Goal: Task Accomplishment & Management: Complete application form

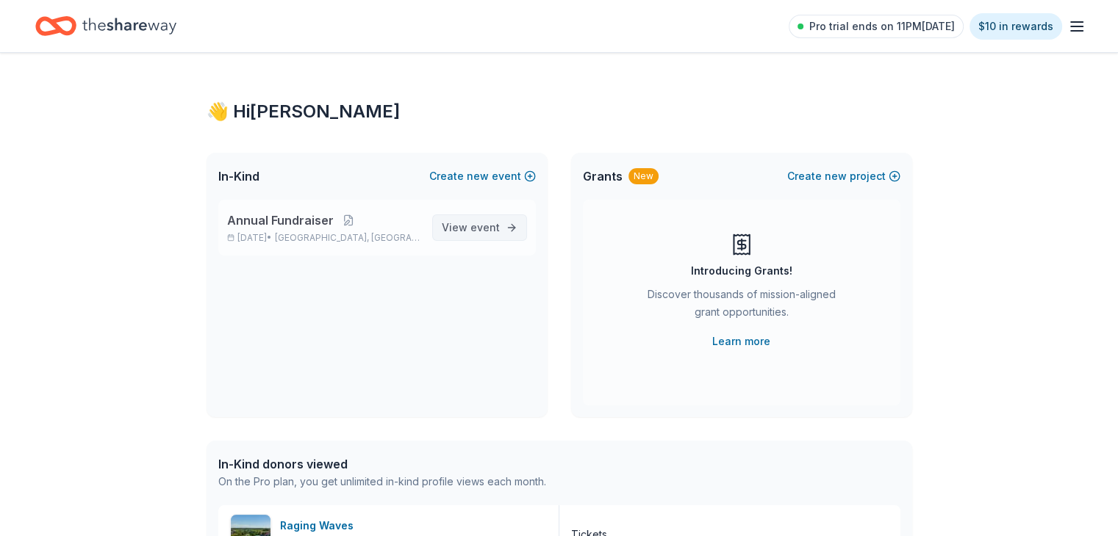
click at [477, 223] on span "event" at bounding box center [484, 227] width 29 height 12
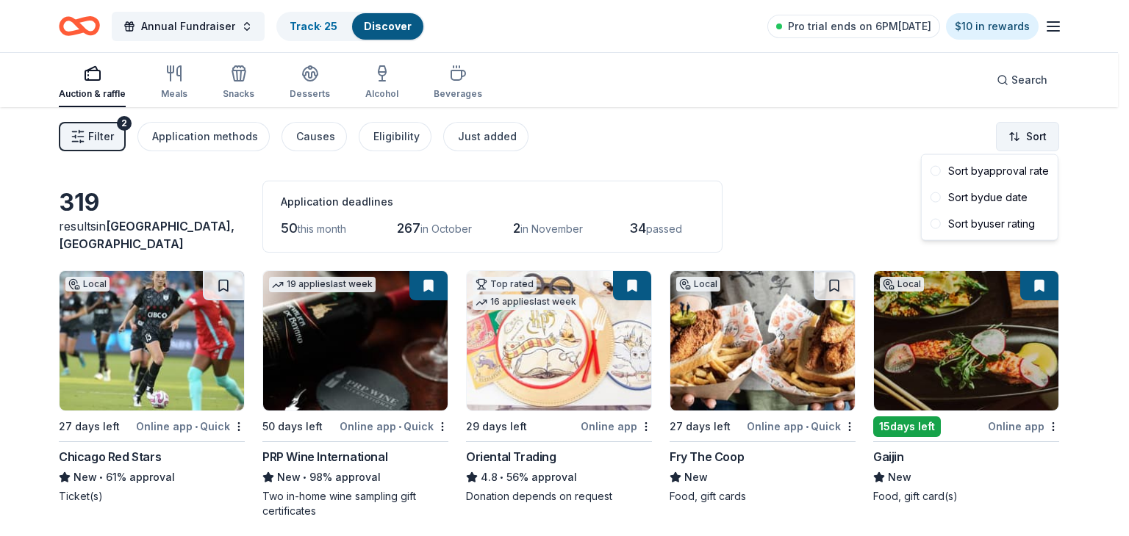
click at [1021, 139] on html "Annual Fundraiser Track · 25 Discover Pro trial ends on 6PM, 9/16 $10 in reward…" at bounding box center [564, 268] width 1129 height 536
click at [997, 205] on div "Sort by due date" at bounding box center [989, 197] width 130 height 26
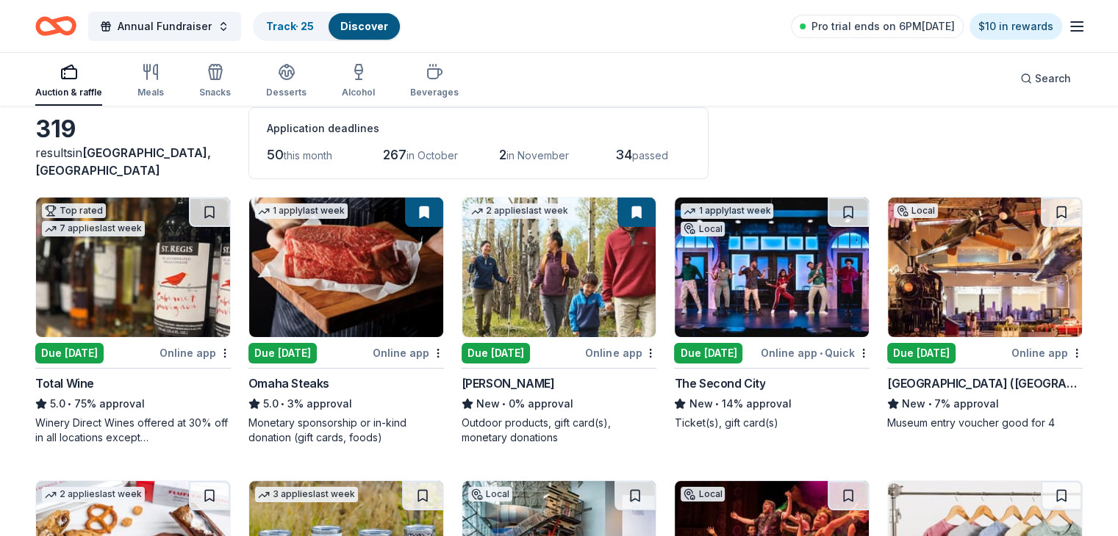
scroll to position [73, 0]
click at [835, 215] on button at bounding box center [847, 212] width 41 height 29
click at [1040, 210] on button at bounding box center [1060, 212] width 41 height 29
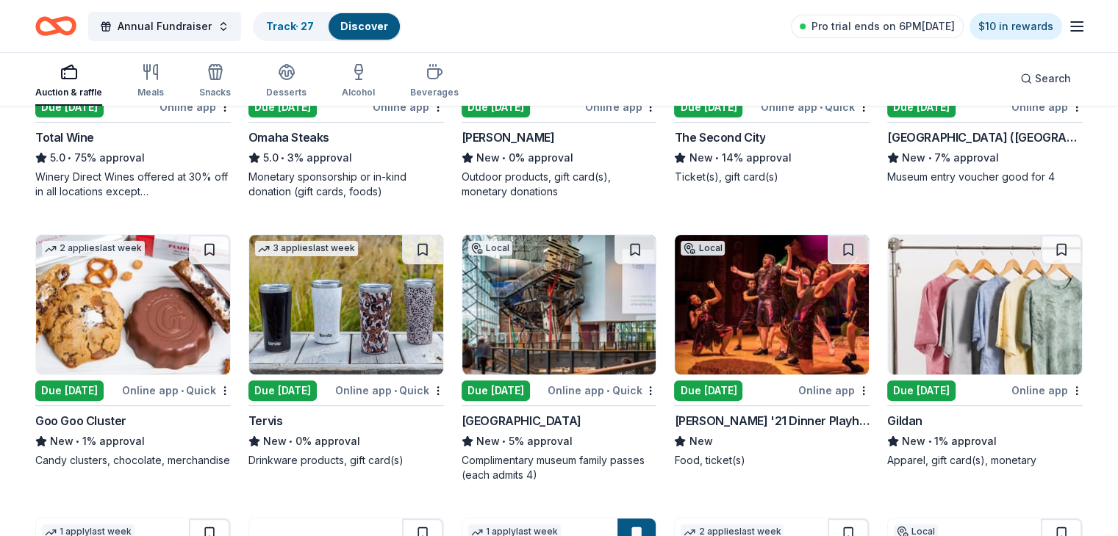
scroll to position [320, 0]
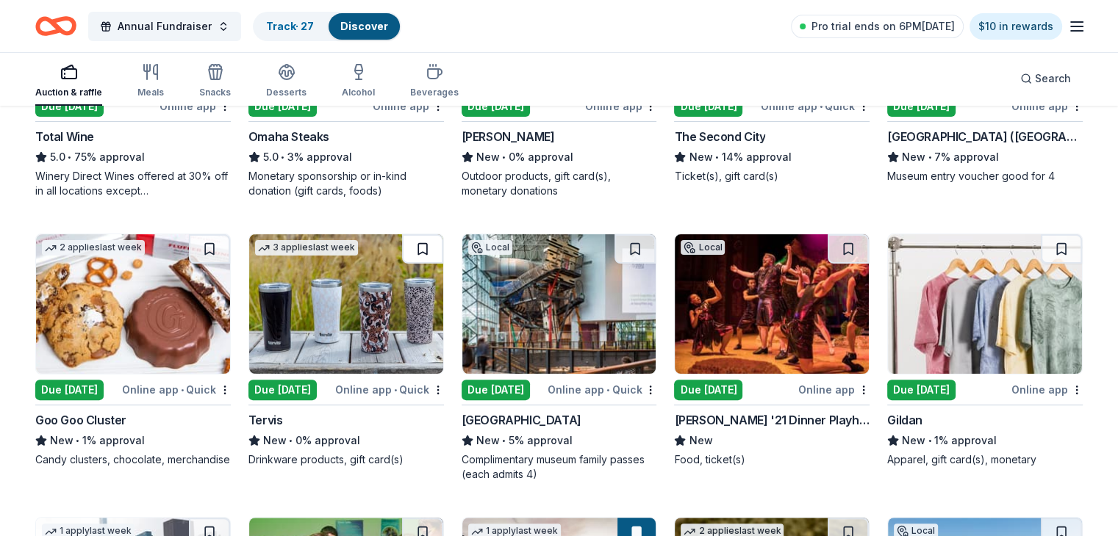
click at [427, 247] on button at bounding box center [422, 248] width 41 height 29
click at [632, 248] on button at bounding box center [634, 248] width 41 height 29
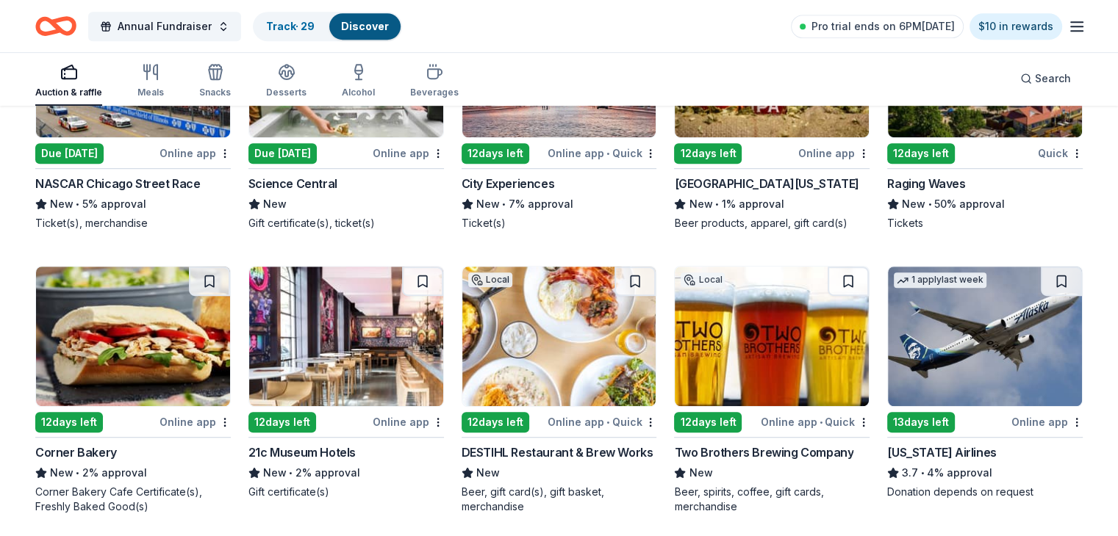
scroll to position [843, 0]
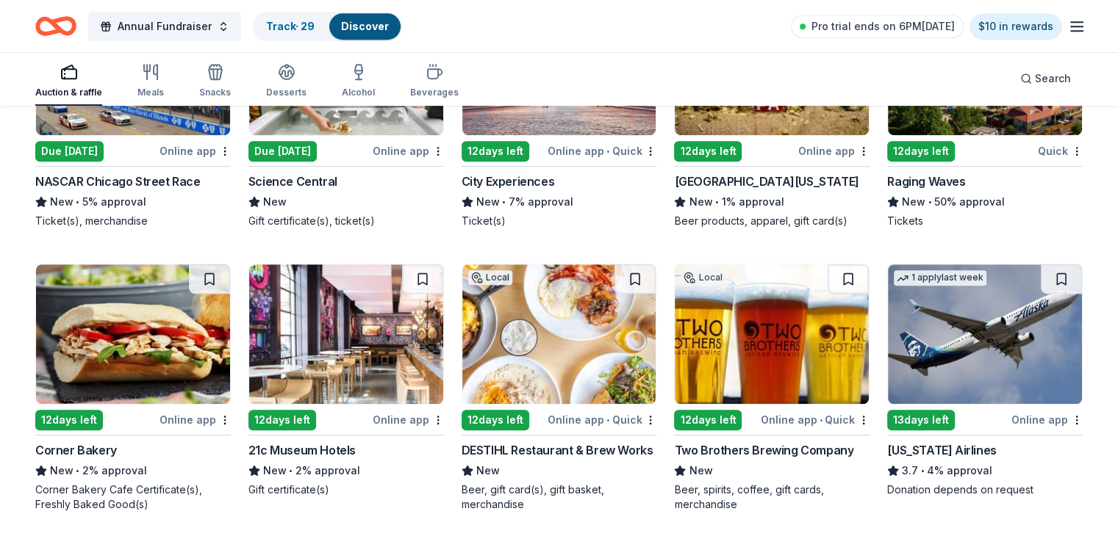
click at [97, 447] on div "Corner Bakery" at bounding box center [76, 451] width 82 height 18
click at [310, 447] on div "21c Museum Hotels" at bounding box center [301, 451] width 107 height 18
click at [431, 280] on button at bounding box center [422, 279] width 41 height 29
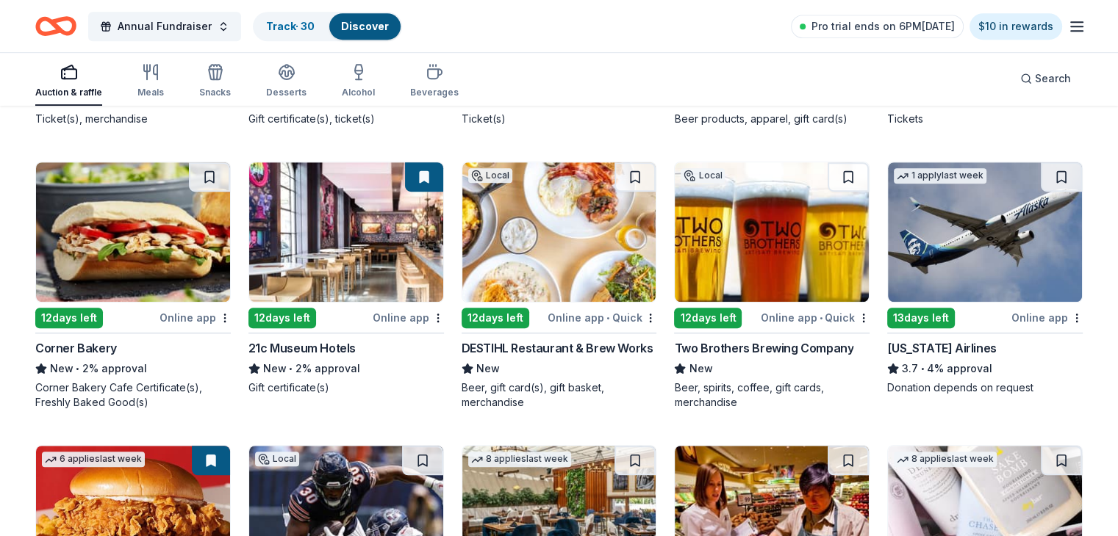
scroll to position [943, 0]
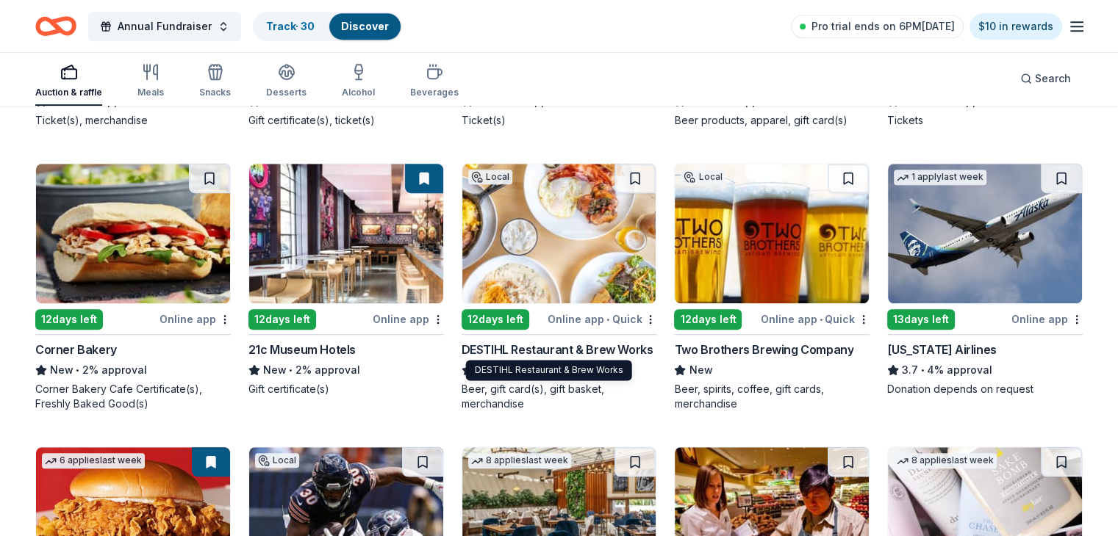
click at [579, 353] on div "DESTIHL Restaurant & Brew Works" at bounding box center [557, 350] width 192 height 18
click at [741, 350] on div "Two Brothers Brewing Company" at bounding box center [763, 350] width 179 height 18
click at [837, 179] on button at bounding box center [847, 178] width 41 height 29
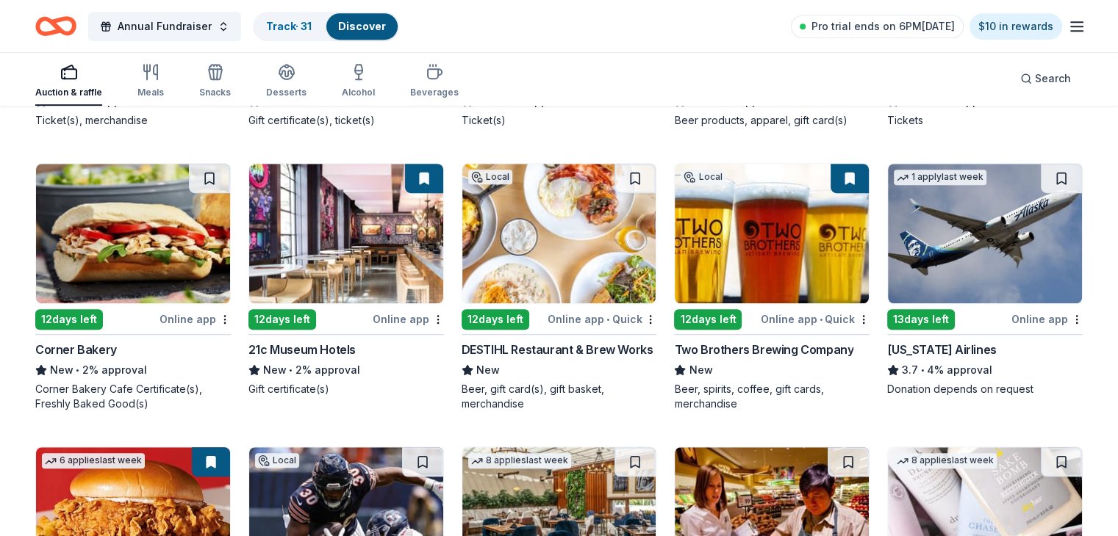
click at [964, 270] on img at bounding box center [985, 234] width 194 height 140
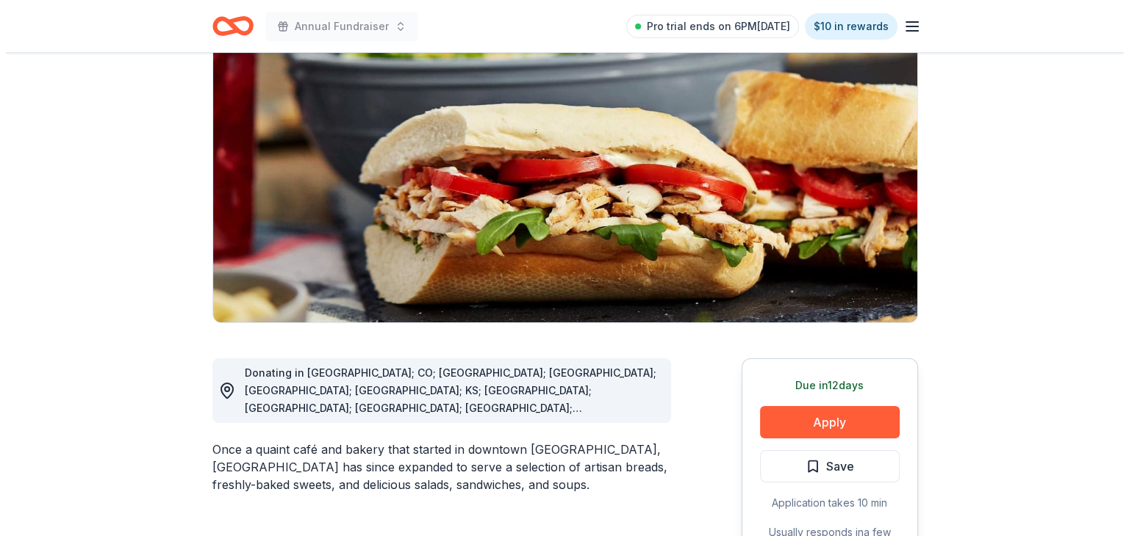
scroll to position [129, 0]
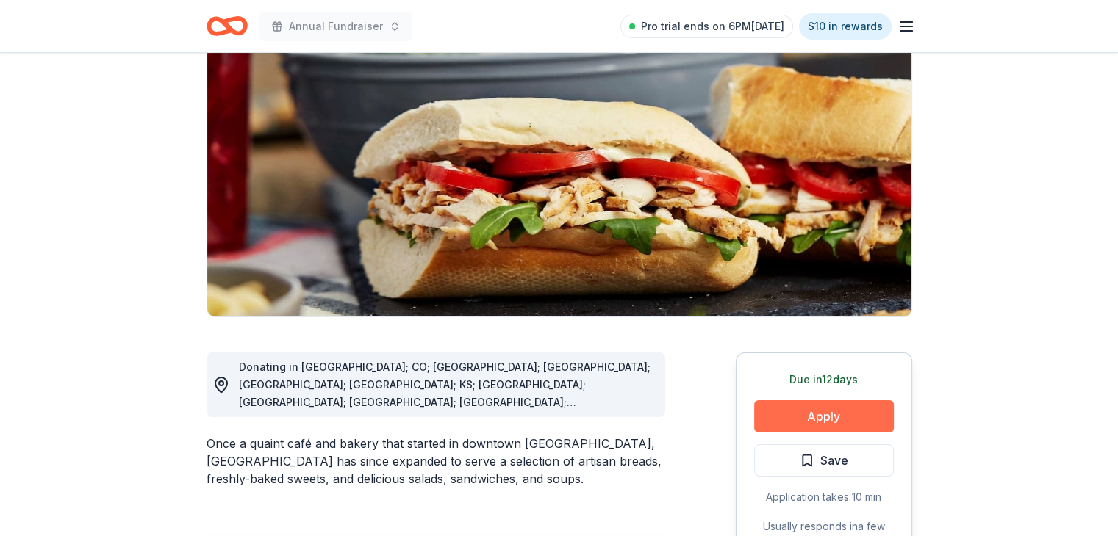
click at [827, 416] on button "Apply" at bounding box center [824, 416] width 140 height 32
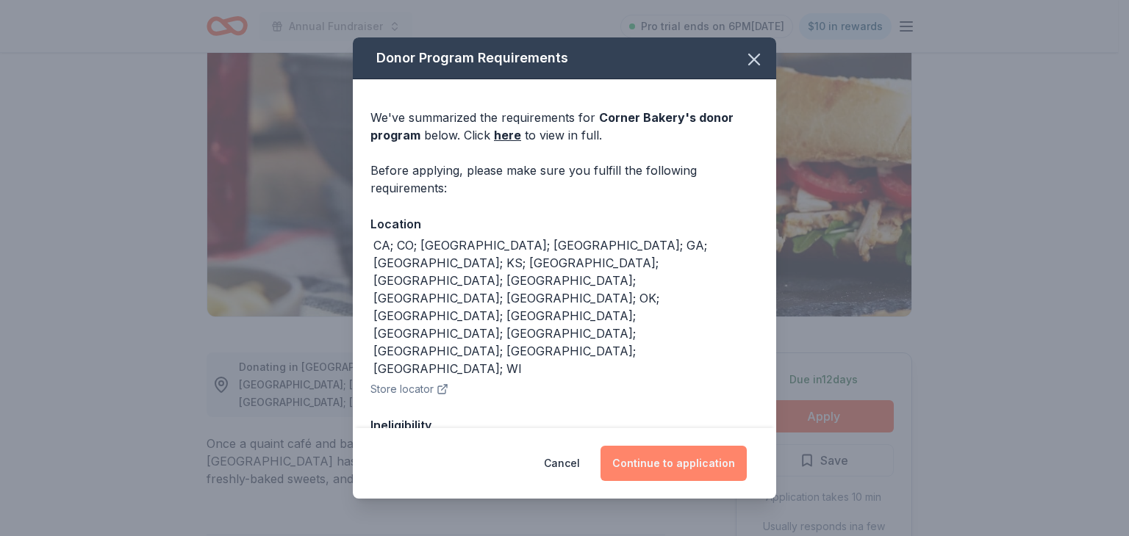
click at [691, 469] on button "Continue to application" at bounding box center [673, 463] width 146 height 35
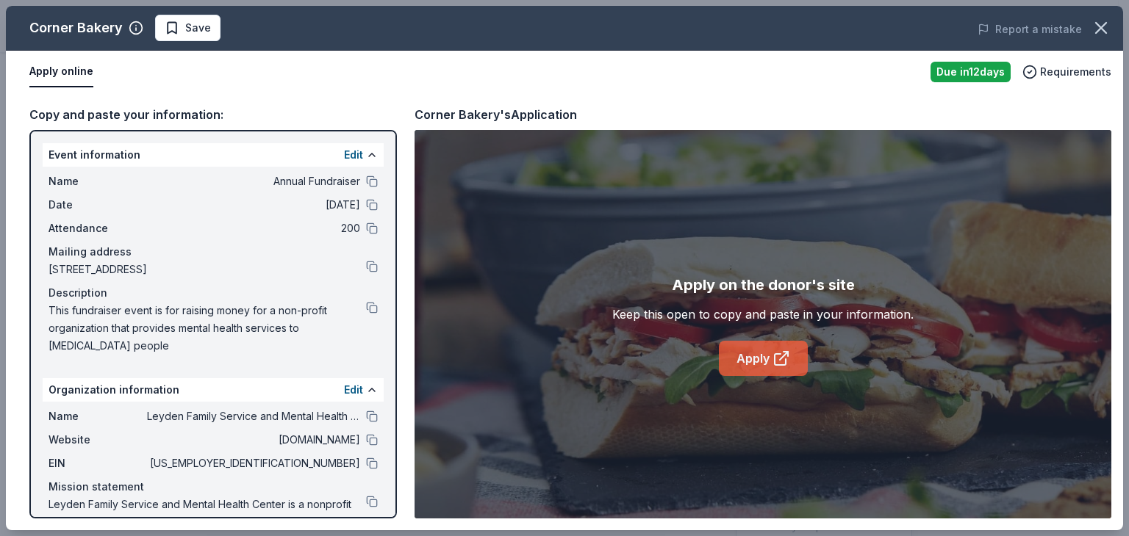
click at [779, 357] on icon at bounding box center [781, 359] width 18 height 18
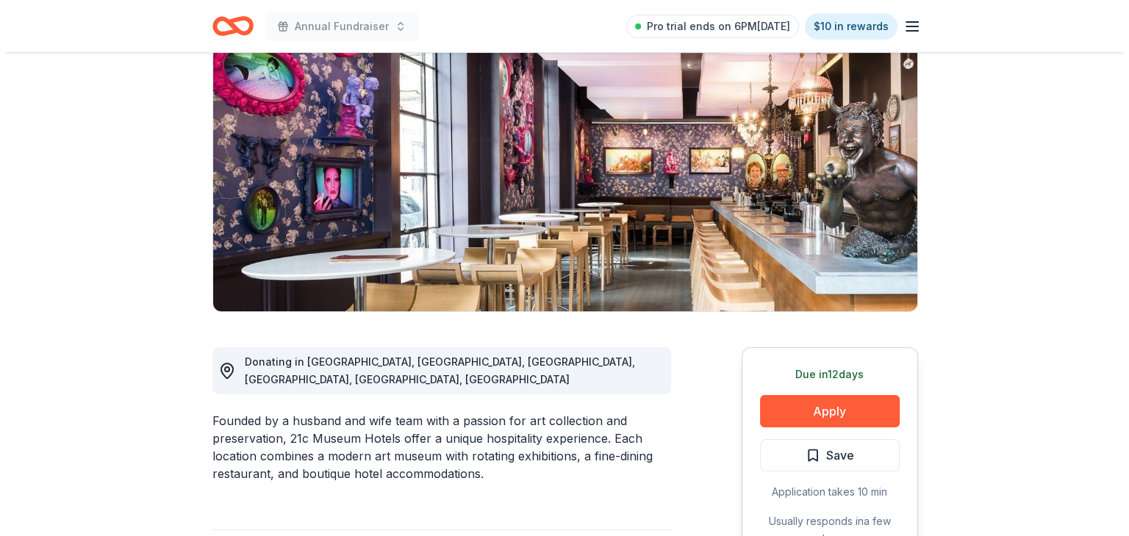
scroll to position [179, 0]
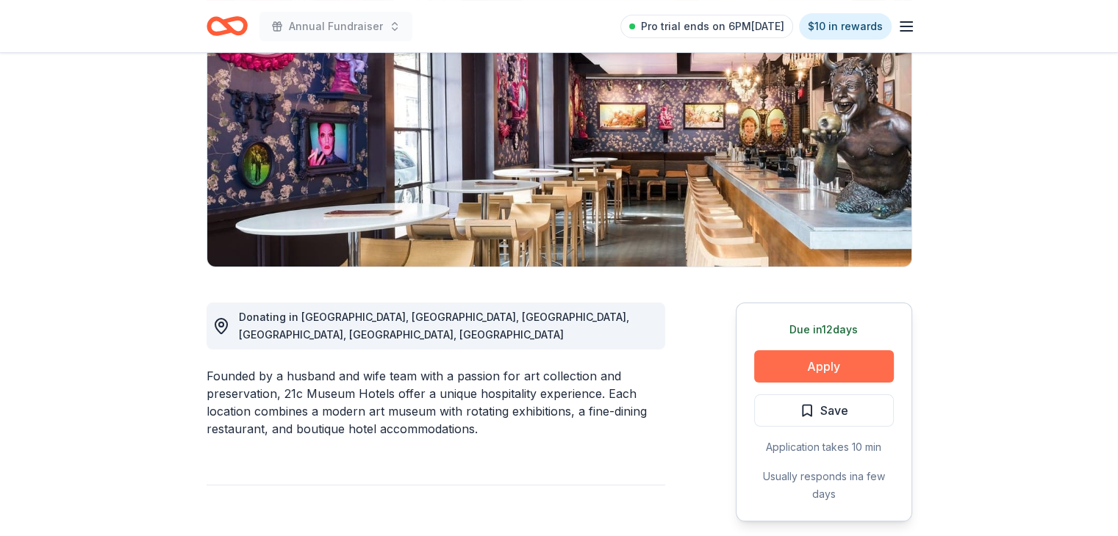
click at [810, 359] on button "Apply" at bounding box center [824, 366] width 140 height 32
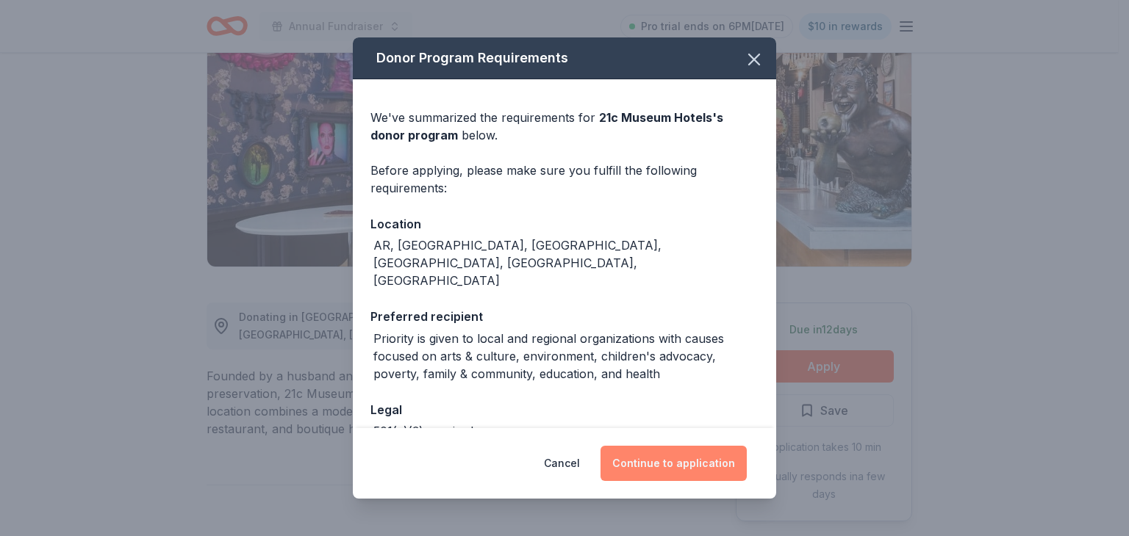
click at [660, 459] on button "Continue to application" at bounding box center [673, 463] width 146 height 35
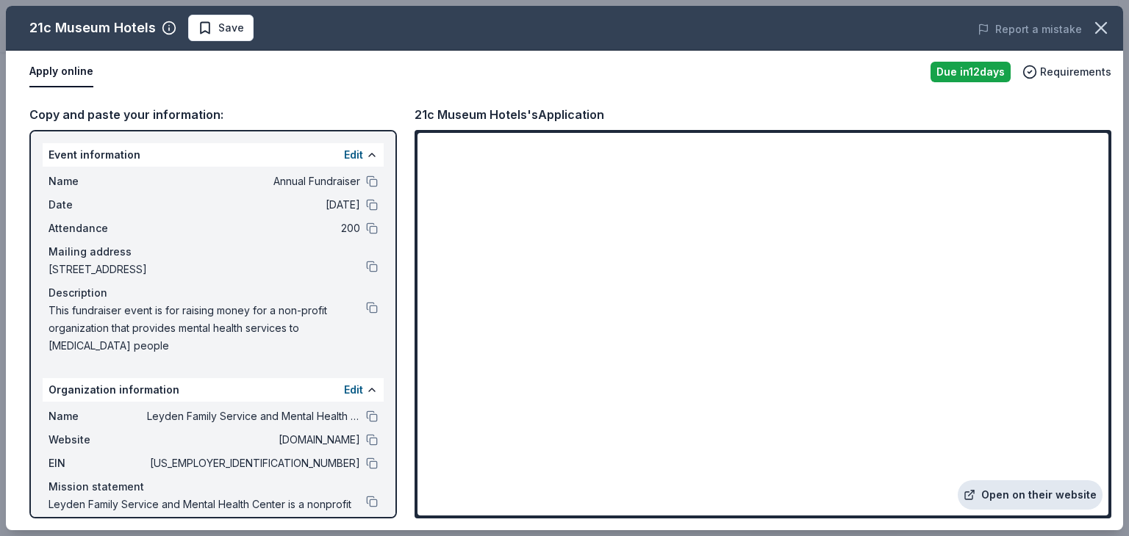
click at [1015, 495] on link "Open on their website" at bounding box center [1029, 495] width 145 height 29
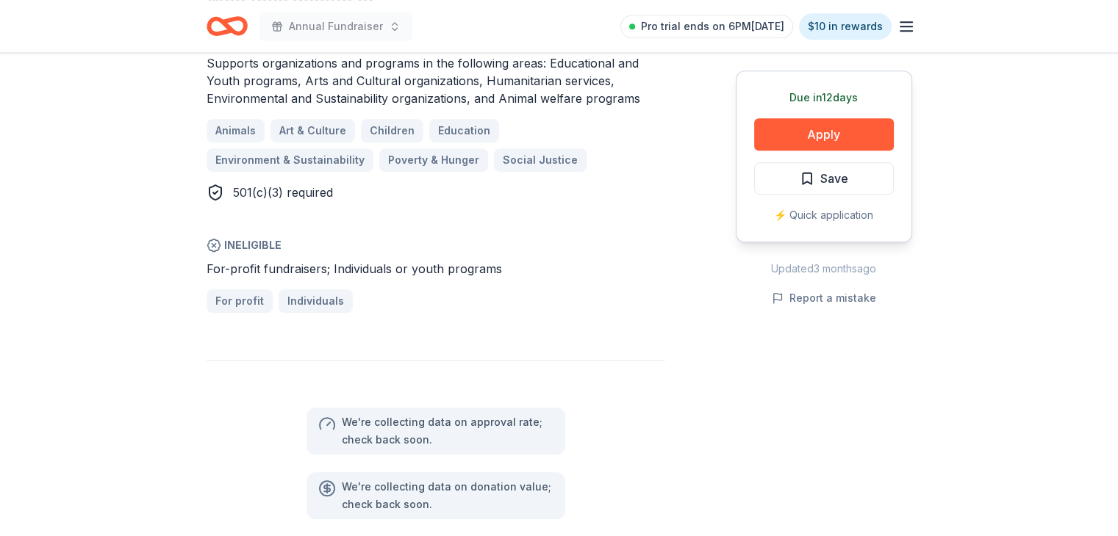
scroll to position [985, 0]
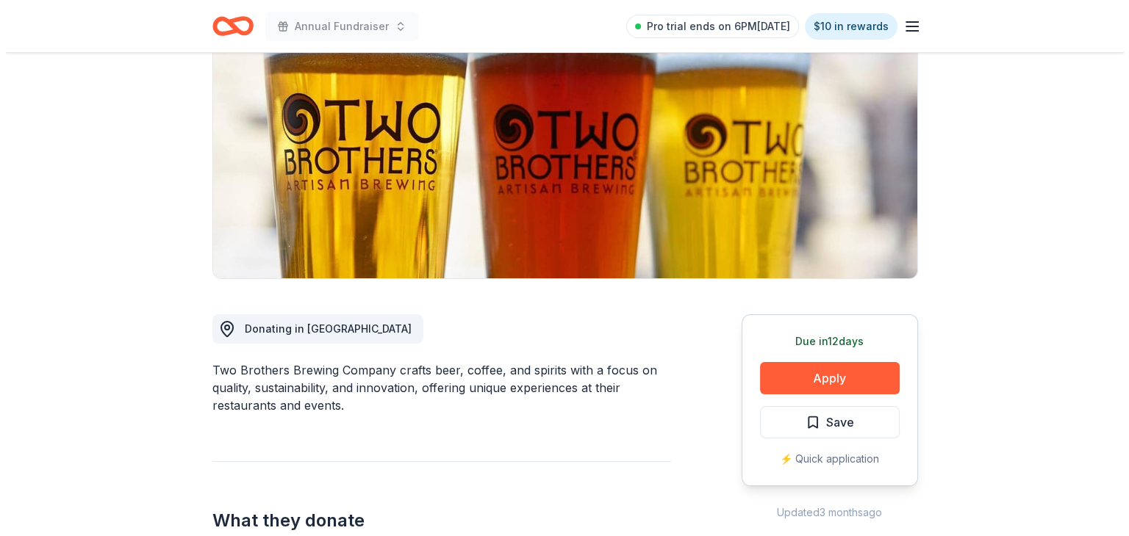
scroll to position [169, 0]
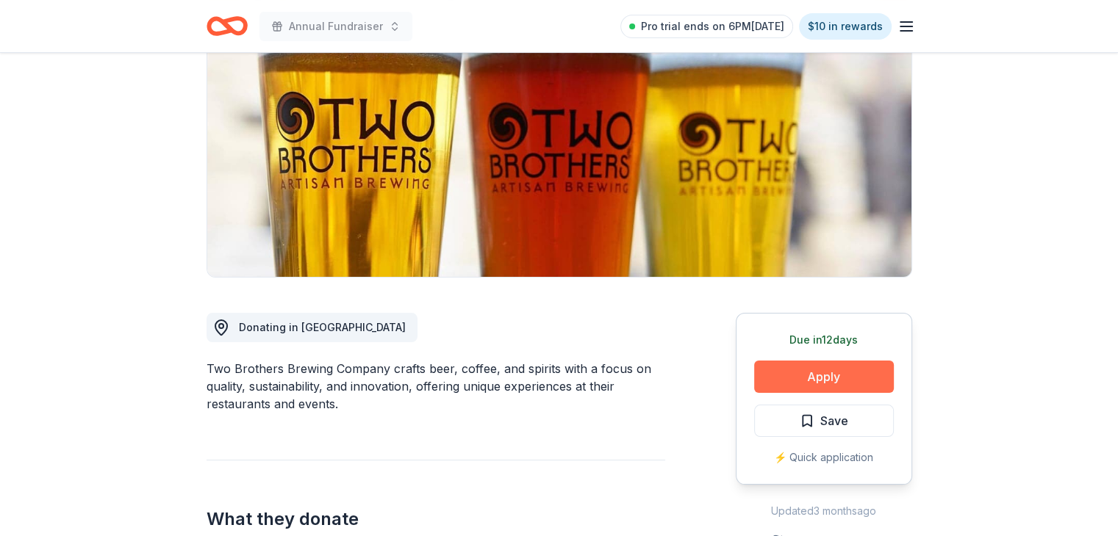
click at [848, 386] on button "Apply" at bounding box center [824, 377] width 140 height 32
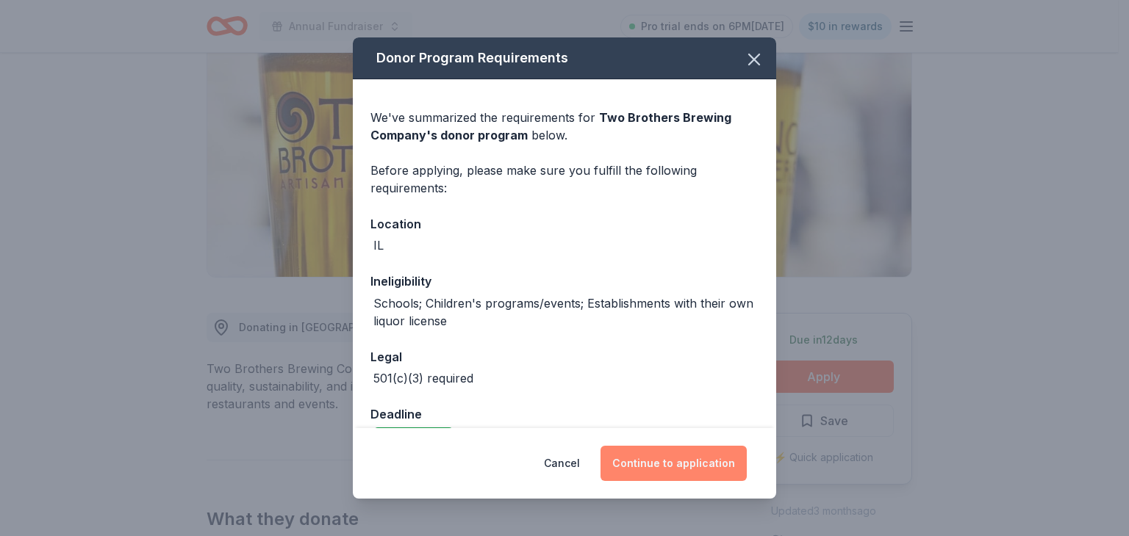
click at [681, 451] on button "Continue to application" at bounding box center [673, 463] width 146 height 35
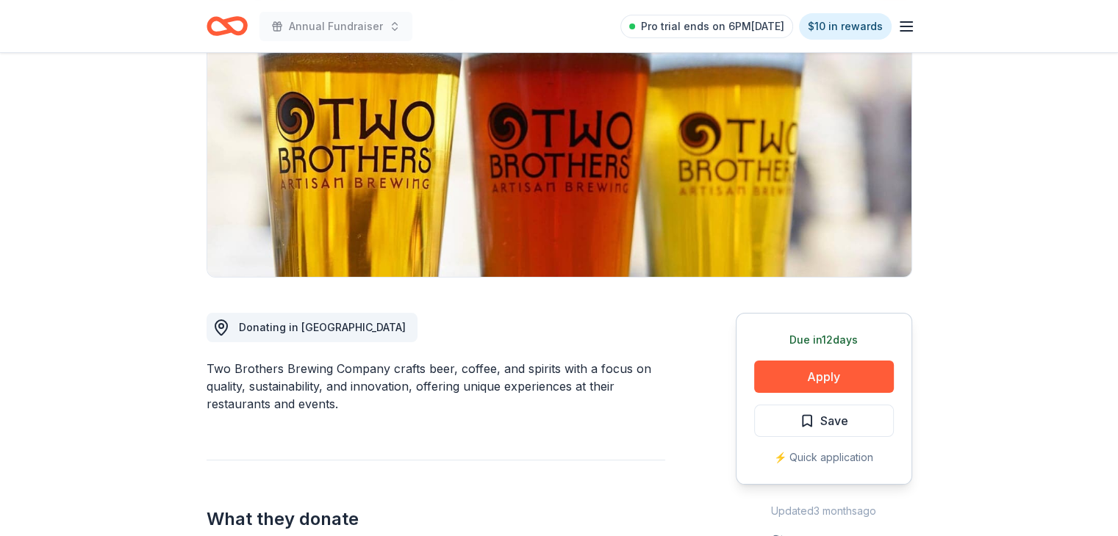
click at [681, 451] on button "Continue to application" at bounding box center [662, 454] width 139 height 34
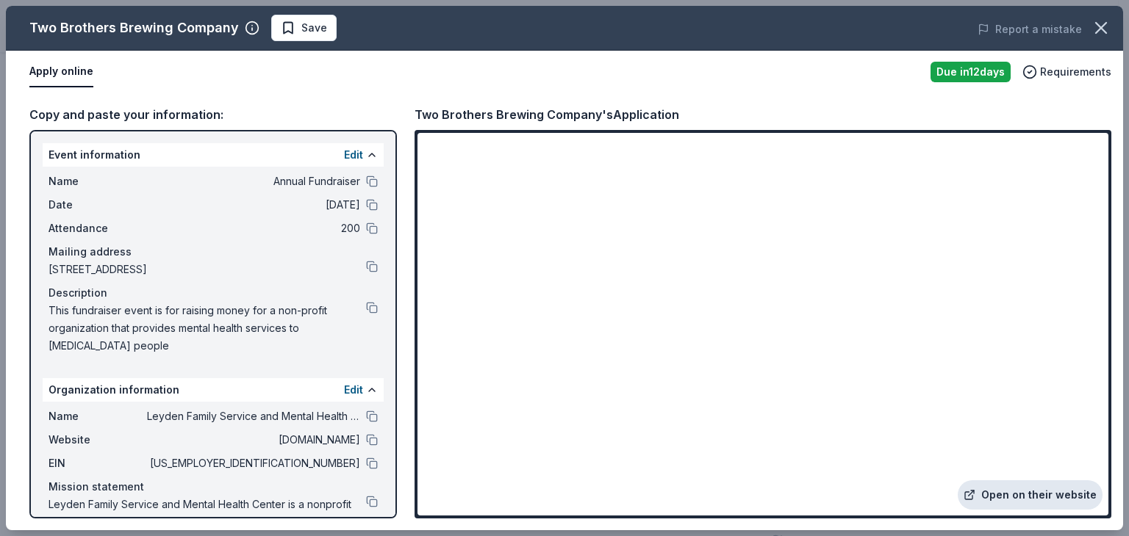
click at [1014, 494] on link "Open on their website" at bounding box center [1029, 495] width 145 height 29
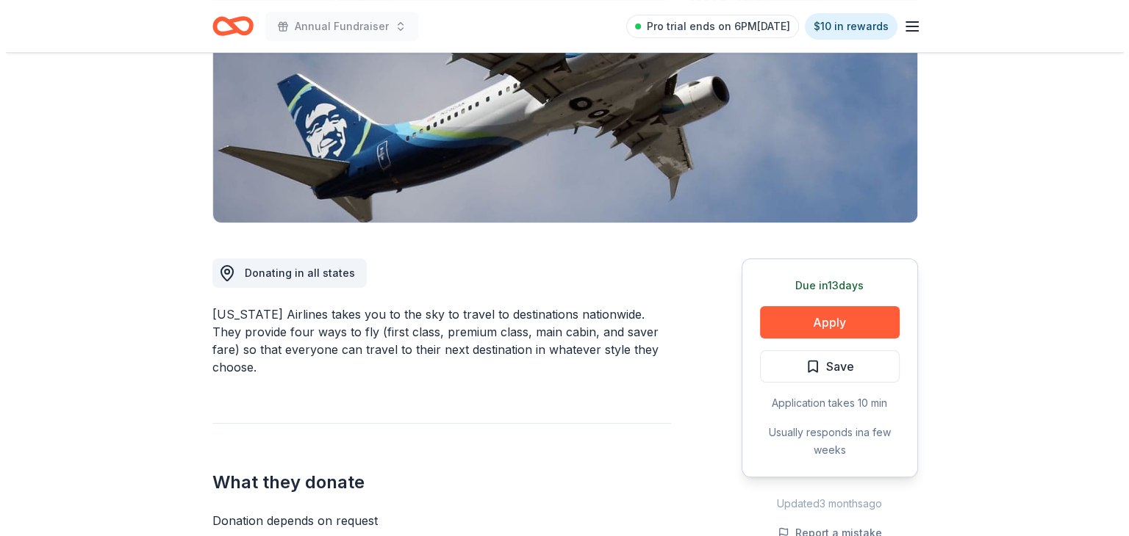
scroll to position [225, 0]
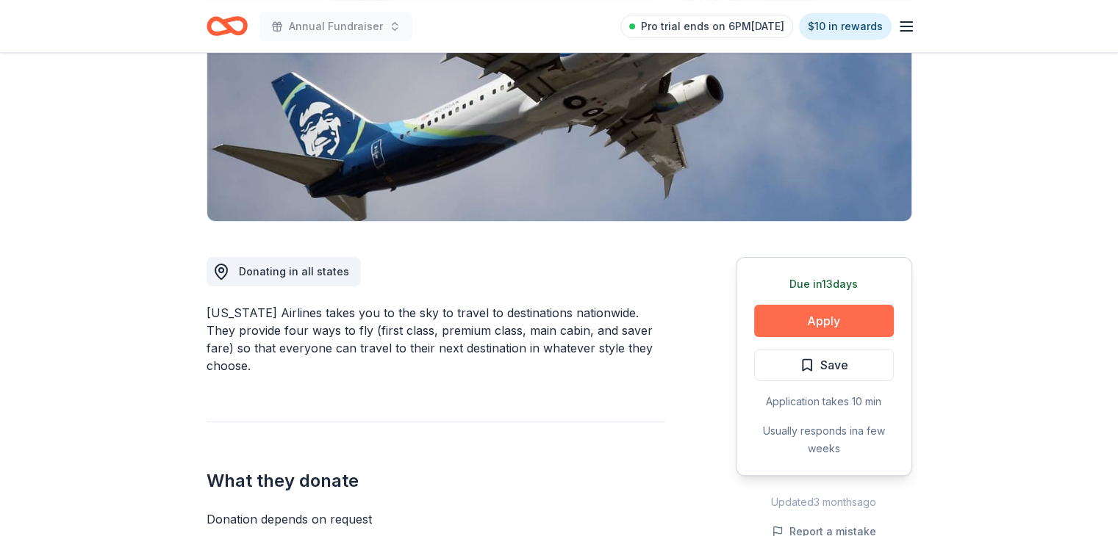
click at [823, 317] on button "Apply" at bounding box center [824, 321] width 140 height 32
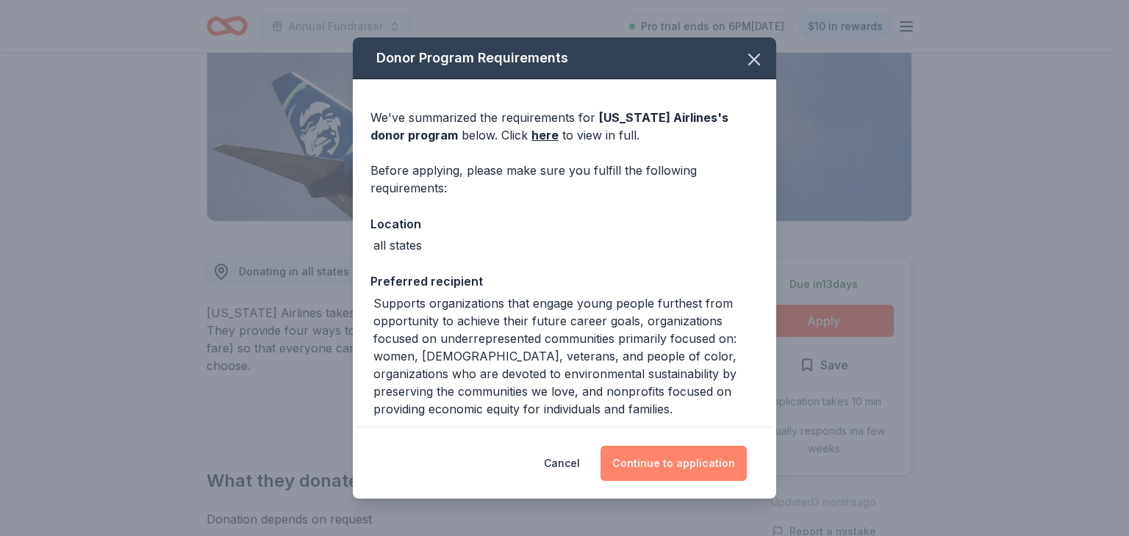
click at [669, 456] on button "Continue to application" at bounding box center [673, 463] width 146 height 35
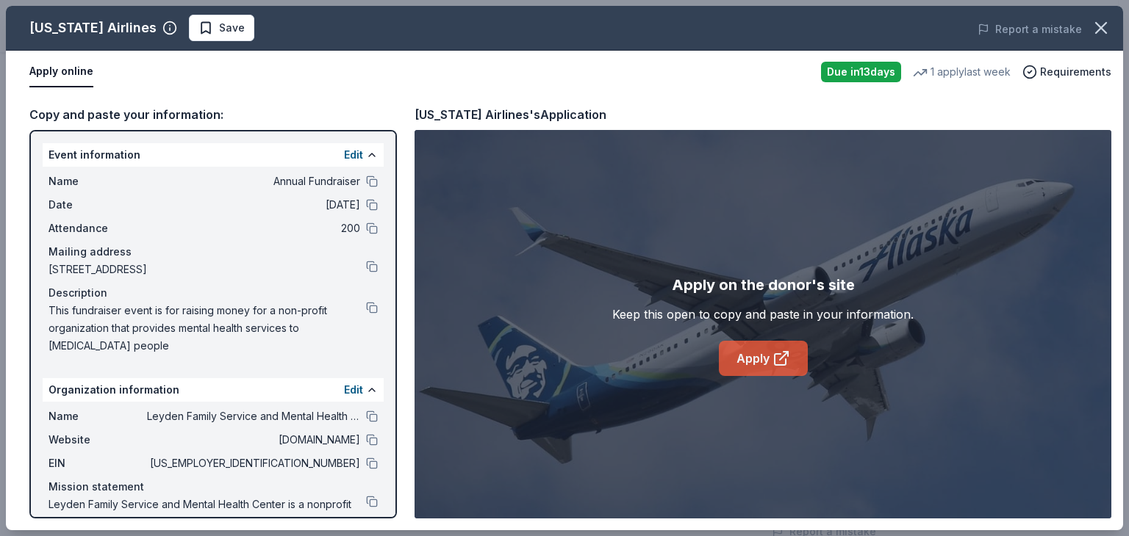
click at [763, 365] on link "Apply" at bounding box center [763, 358] width 89 height 35
click at [762, 358] on link "Apply" at bounding box center [763, 358] width 89 height 35
